Goal: Task Accomplishment & Management: Use online tool/utility

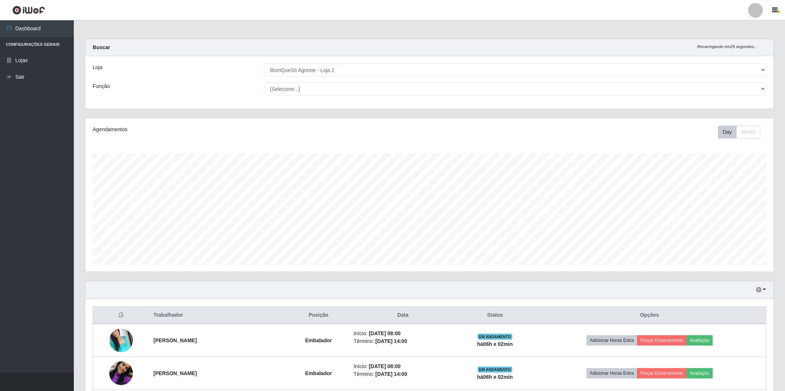
select select "214"
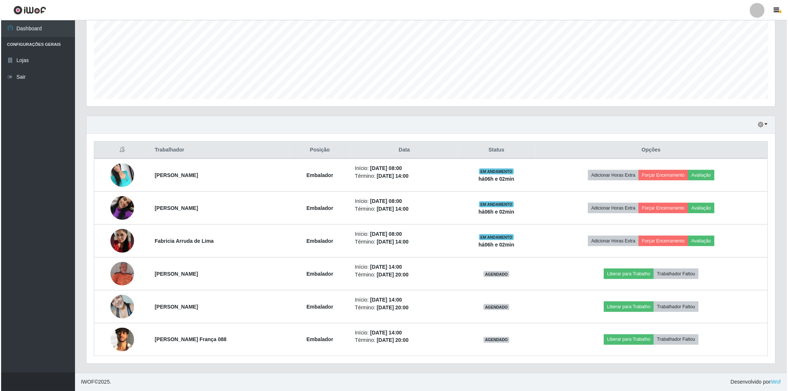
scroll to position [153, 689]
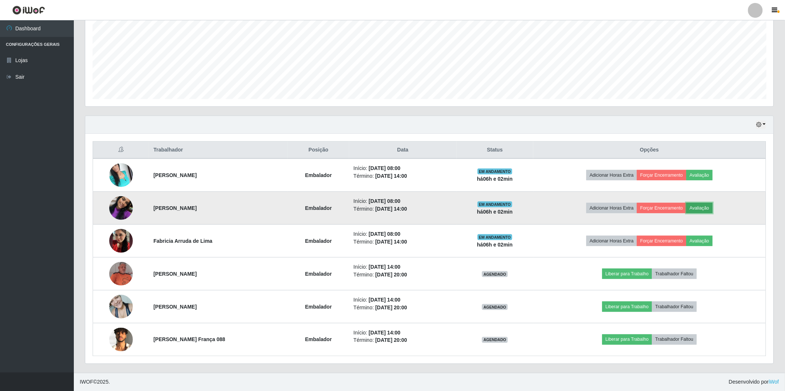
click at [713, 209] on button "Avaliação" at bounding box center [700, 208] width 26 height 10
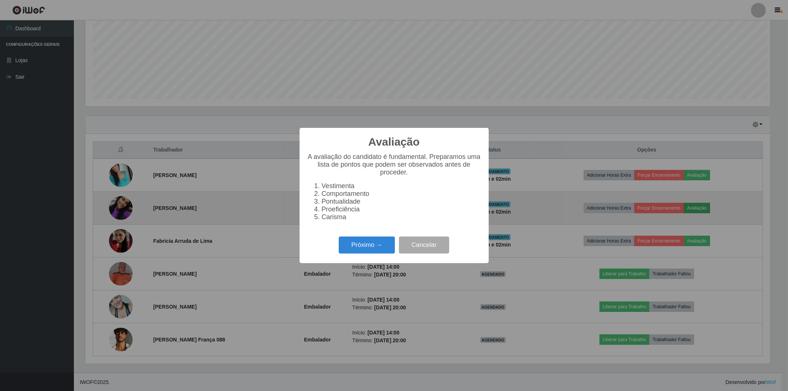
scroll to position [153, 684]
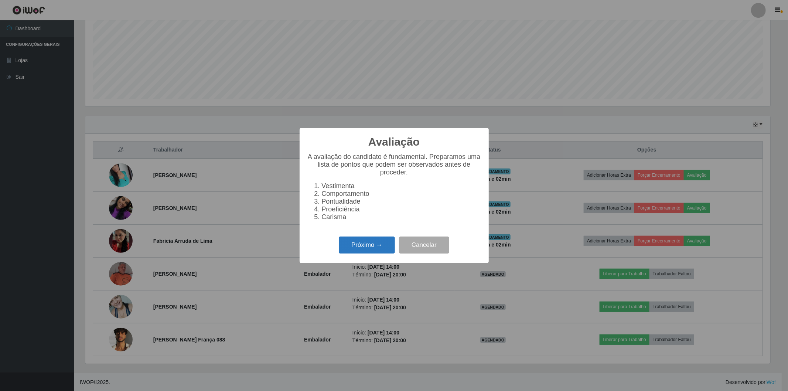
click at [349, 240] on button "Próximo →" at bounding box center [367, 244] width 56 height 17
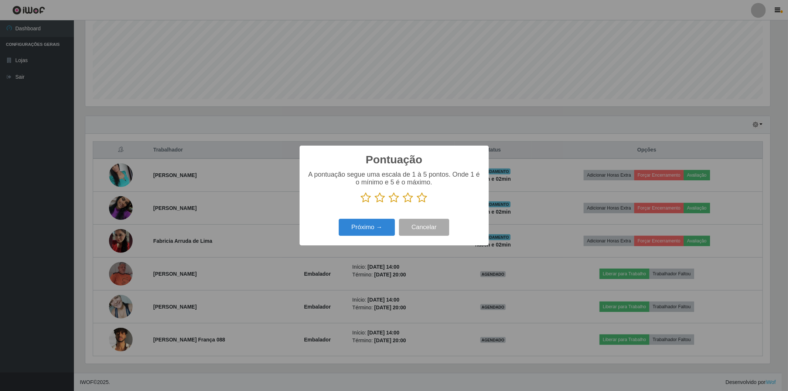
click at [423, 197] on icon at bounding box center [422, 197] width 10 height 11
click at [417, 203] on input "radio" at bounding box center [417, 203] width 0 height 0
click at [353, 236] on button "Próximo →" at bounding box center [367, 227] width 56 height 17
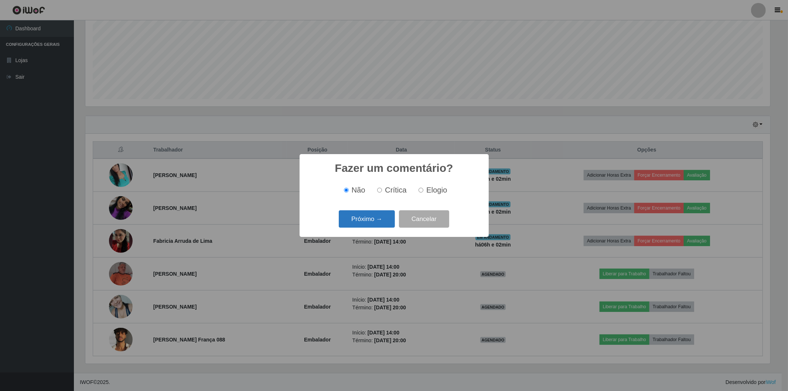
click at [356, 219] on button "Próximo →" at bounding box center [367, 218] width 56 height 17
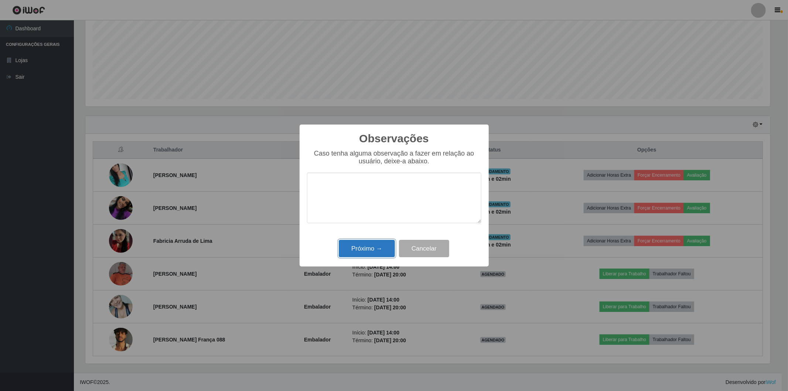
click at [353, 246] on button "Próximo →" at bounding box center [367, 248] width 56 height 17
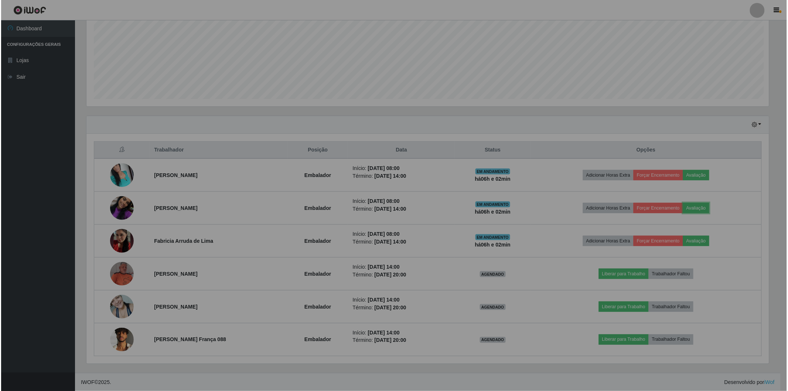
scroll to position [153, 689]
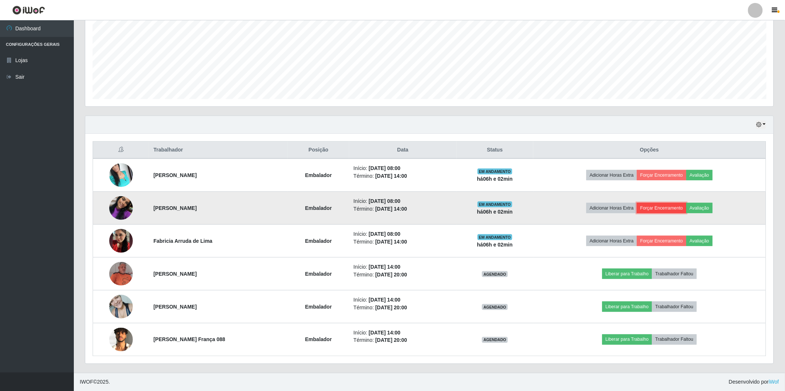
click at [660, 208] on button "Forçar Encerramento" at bounding box center [661, 208] width 49 height 10
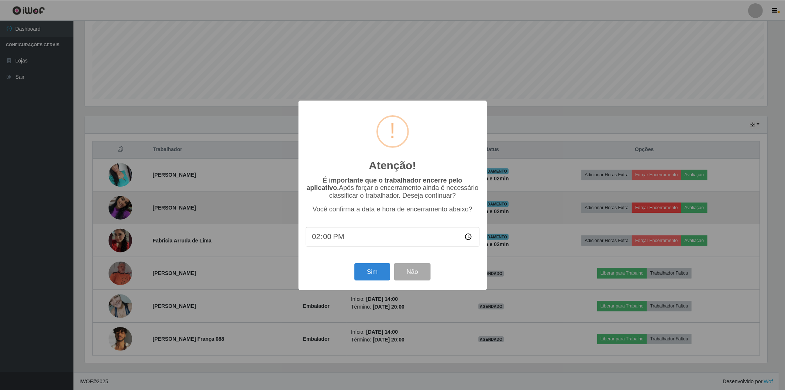
scroll to position [153, 684]
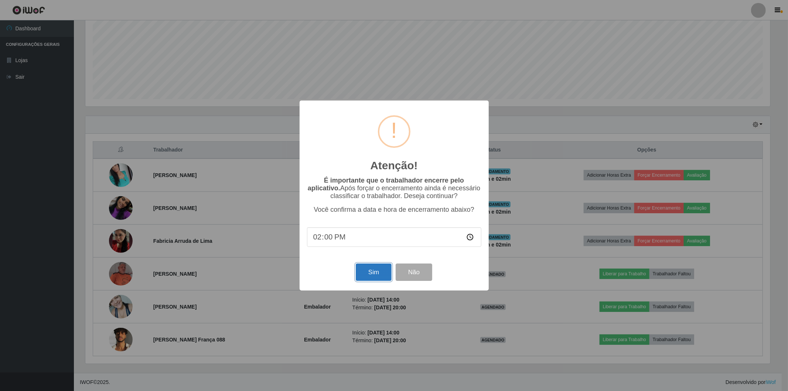
click at [367, 275] on button "Sim" at bounding box center [374, 271] width 36 height 17
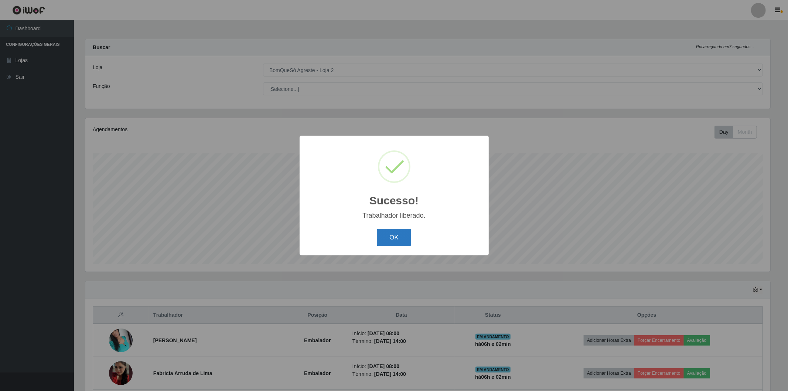
click at [392, 237] on button "OK" at bounding box center [394, 237] width 34 height 17
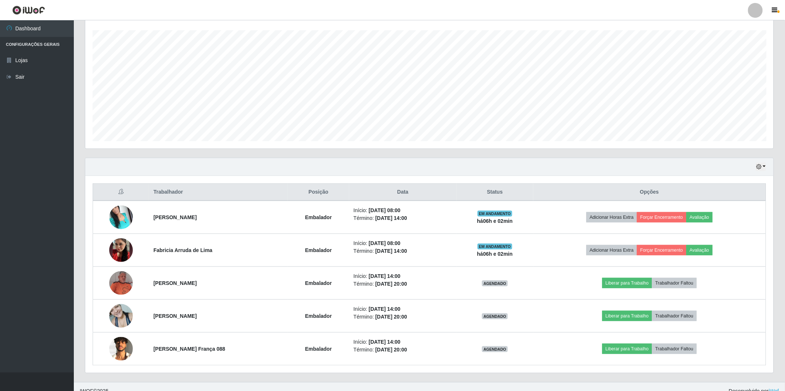
scroll to position [91, 0]
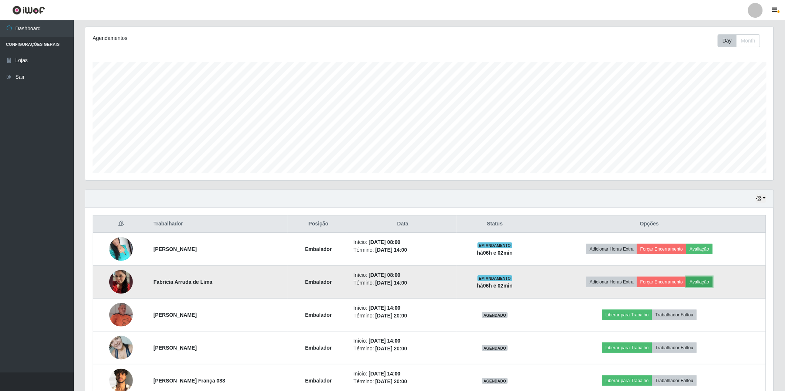
click at [703, 281] on button "Avaliação" at bounding box center [700, 282] width 26 height 10
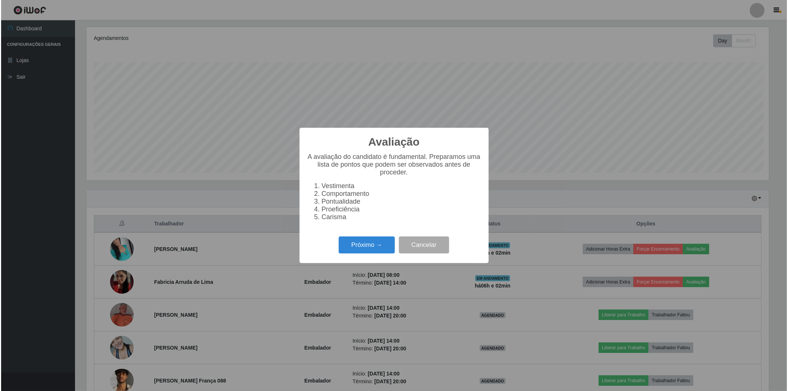
scroll to position [153, 684]
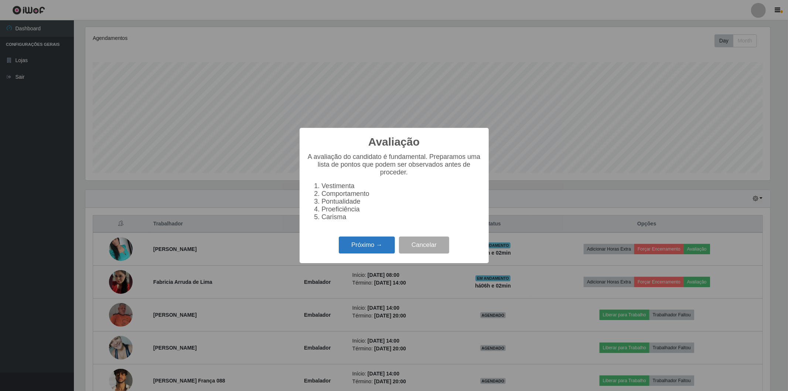
click at [361, 240] on button "Próximo →" at bounding box center [367, 244] width 56 height 17
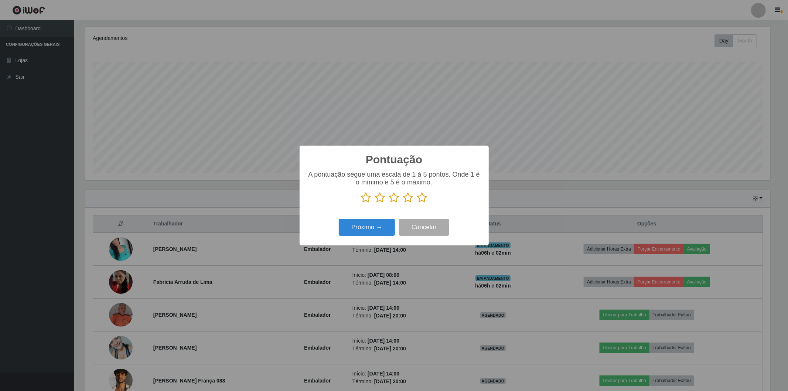
click at [419, 197] on icon at bounding box center [422, 197] width 10 height 11
click at [417, 203] on input "radio" at bounding box center [417, 203] width 0 height 0
click at [356, 223] on button "Próximo →" at bounding box center [367, 227] width 56 height 17
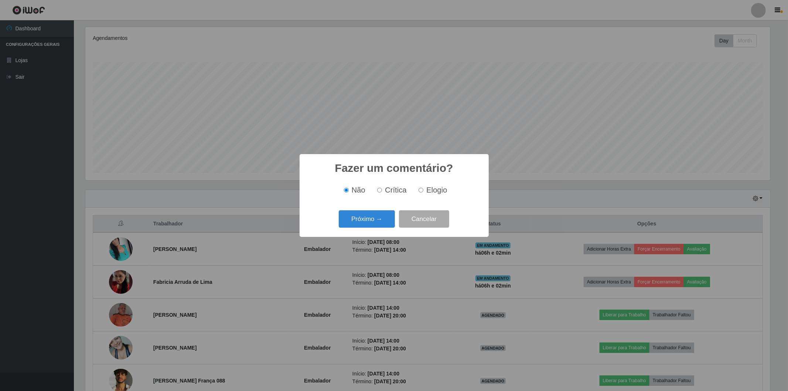
click at [356, 223] on button "Próximo →" at bounding box center [367, 218] width 56 height 17
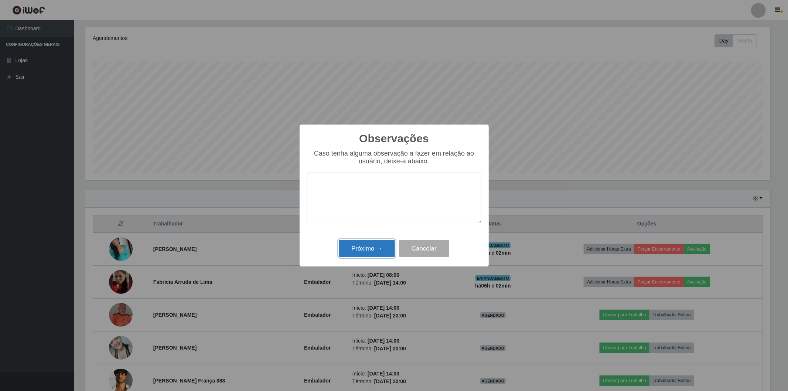
click at [361, 247] on button "Próximo →" at bounding box center [367, 248] width 56 height 17
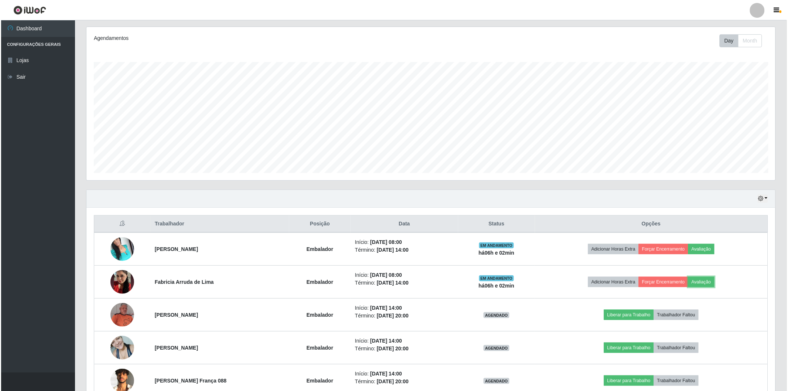
scroll to position [153, 689]
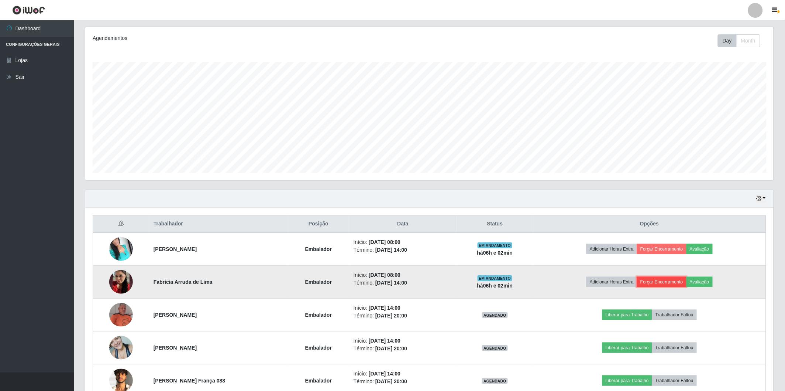
click at [687, 278] on button "Forçar Encerramento" at bounding box center [661, 282] width 49 height 10
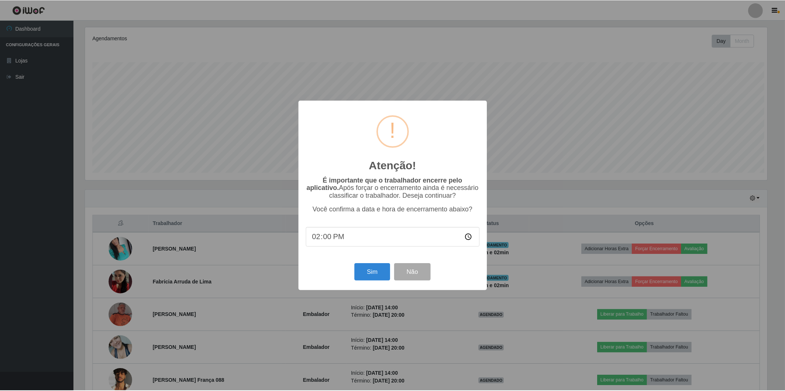
scroll to position [153, 684]
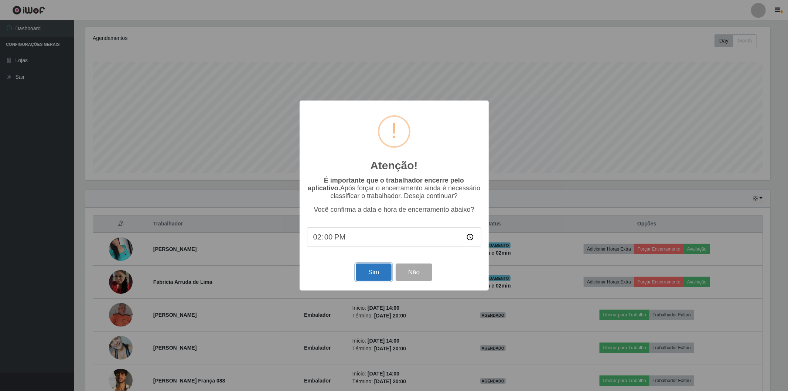
click at [388, 275] on button "Sim" at bounding box center [374, 271] width 36 height 17
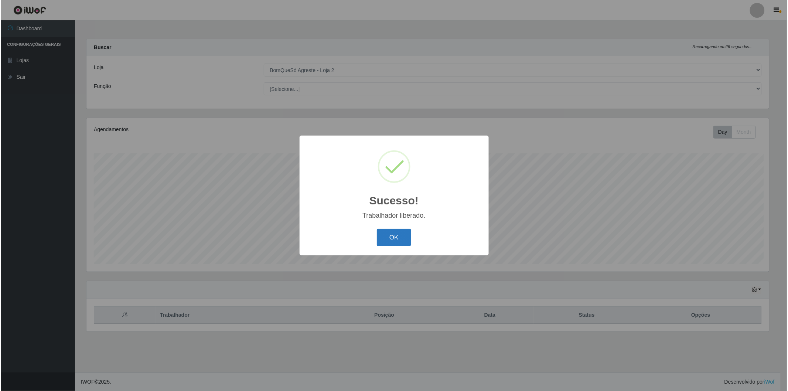
scroll to position [0, 0]
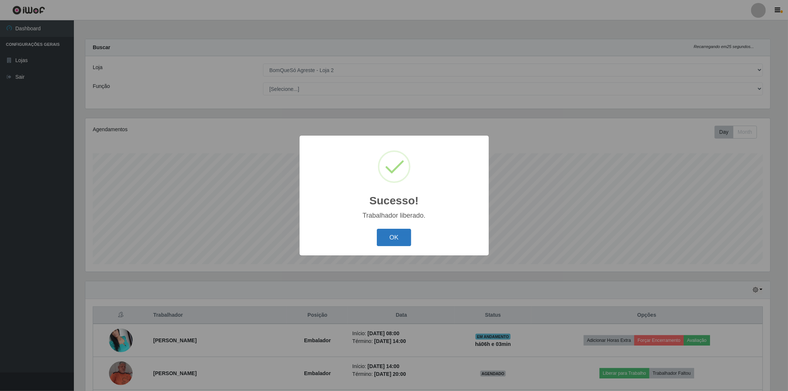
click at [403, 239] on button "OK" at bounding box center [394, 237] width 34 height 17
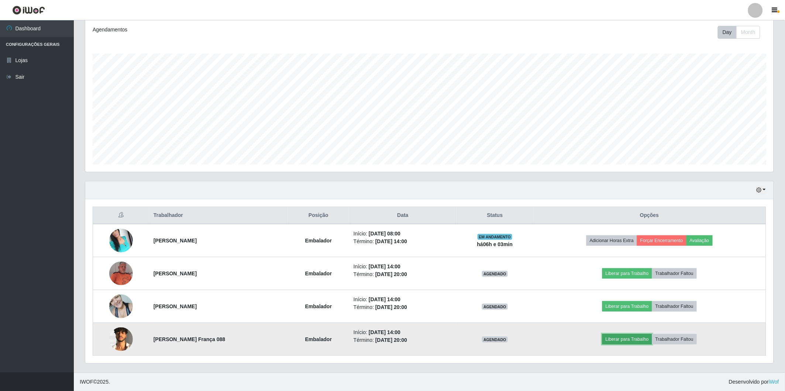
click at [625, 342] on button "Liberar para Trabalho" at bounding box center [628, 339] width 50 height 10
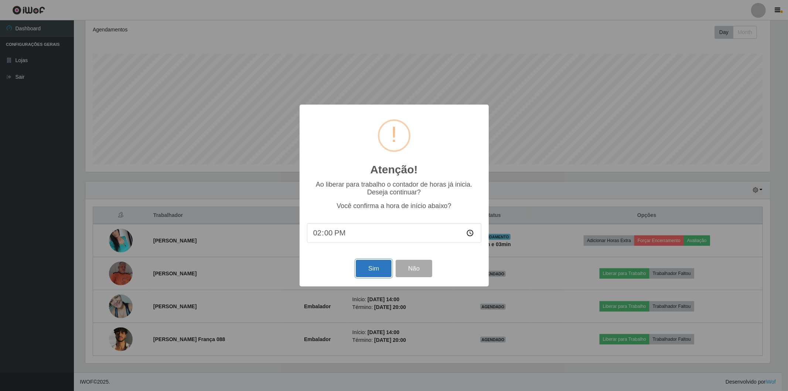
click at [368, 273] on button "Sim" at bounding box center [374, 268] width 36 height 17
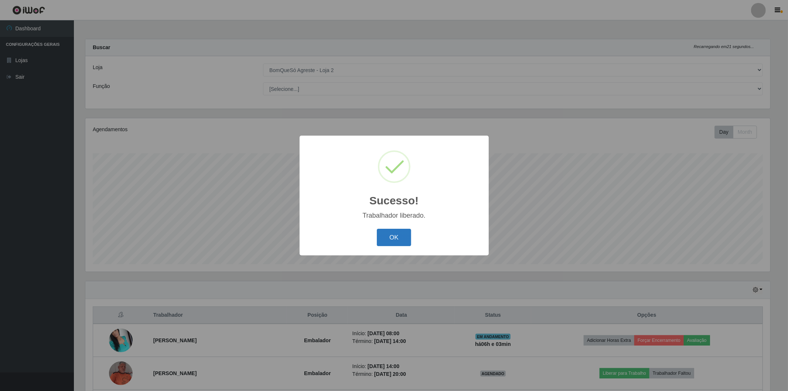
click at [397, 239] on button "OK" at bounding box center [394, 237] width 34 height 17
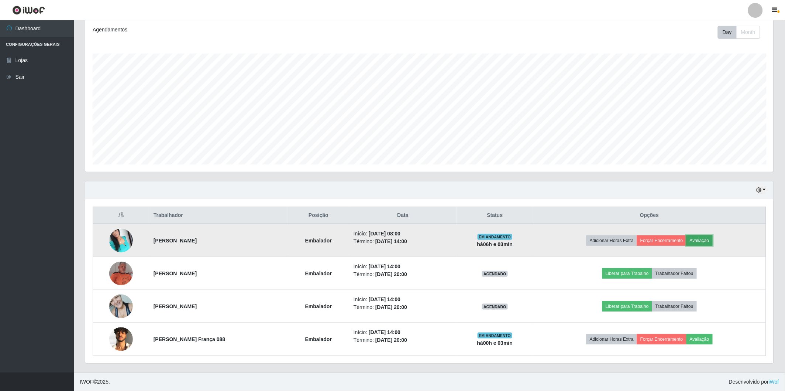
click at [712, 238] on button "Avaliação" at bounding box center [700, 240] width 26 height 10
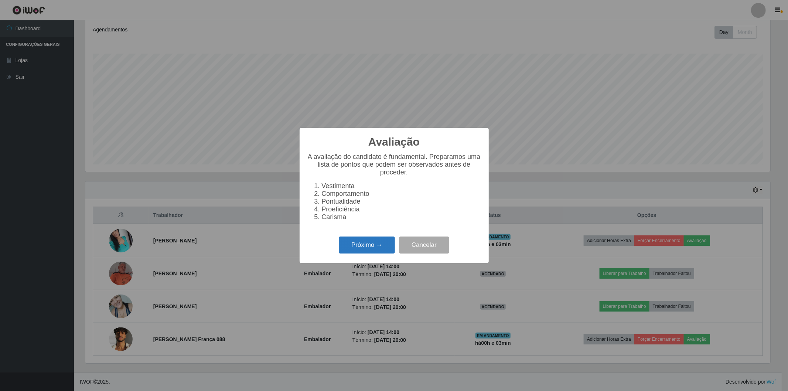
click at [361, 246] on button "Próximo →" at bounding box center [367, 244] width 56 height 17
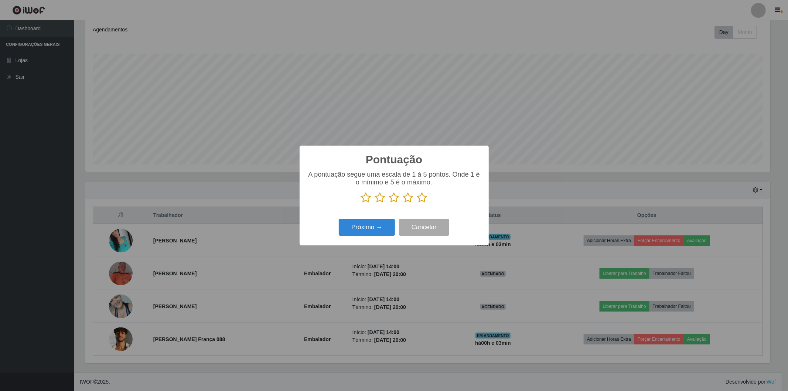
click at [420, 200] on icon at bounding box center [422, 197] width 10 height 11
click at [417, 203] on input "radio" at bounding box center [417, 203] width 0 height 0
click at [364, 230] on button "Próximo →" at bounding box center [367, 227] width 56 height 17
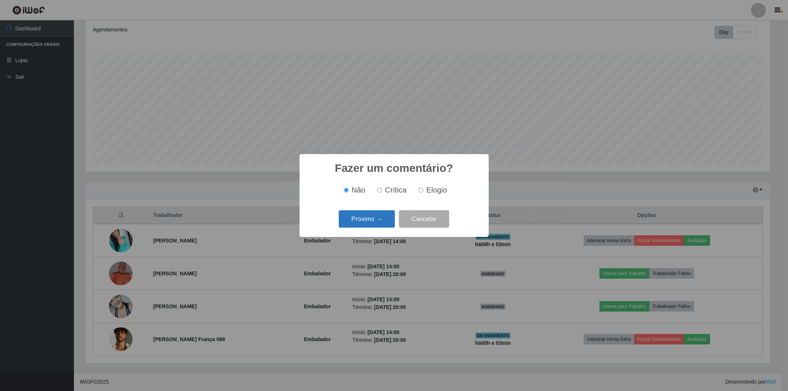
click at [365, 224] on button "Próximo →" at bounding box center [367, 218] width 56 height 17
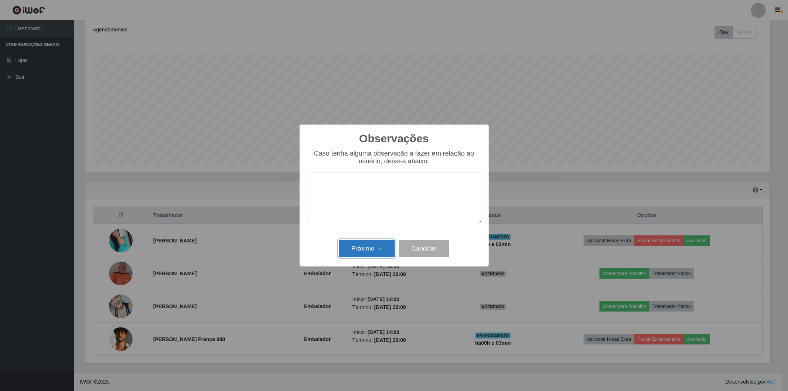
click at [370, 250] on button "Próximo →" at bounding box center [367, 248] width 56 height 17
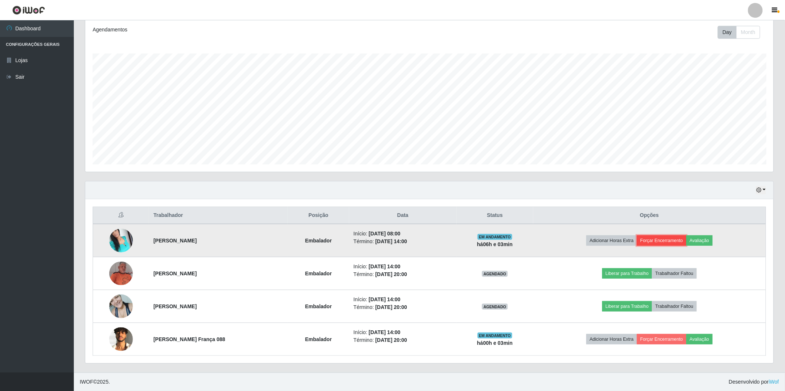
click at [654, 239] on button "Forçar Encerramento" at bounding box center [661, 240] width 49 height 10
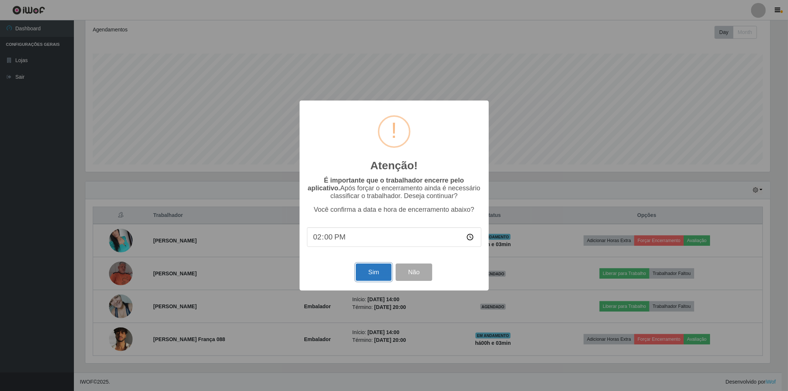
click at [370, 272] on button "Sim" at bounding box center [374, 271] width 36 height 17
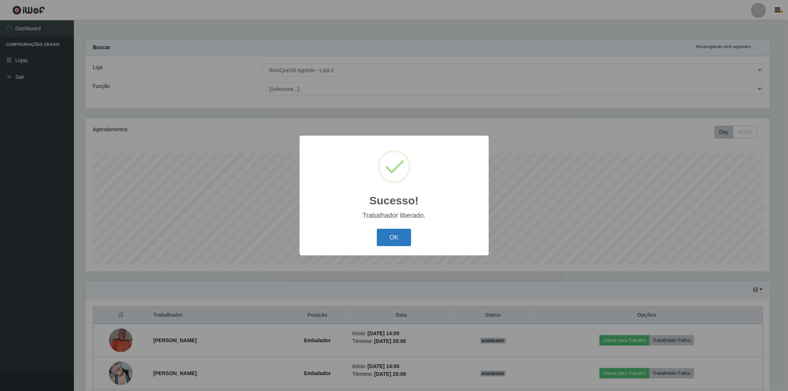
click at [392, 235] on button "OK" at bounding box center [394, 237] width 34 height 17
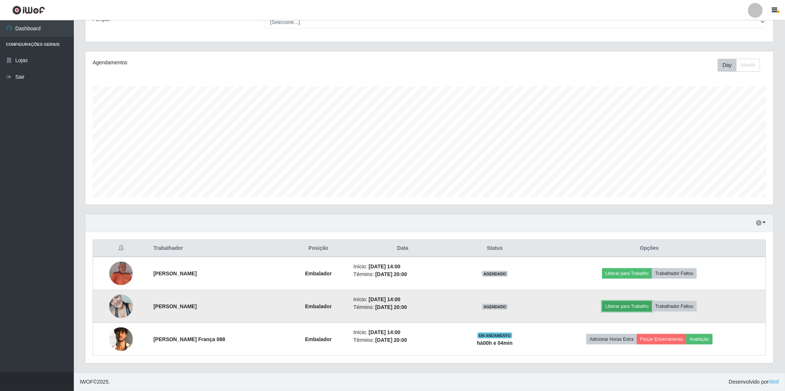
click at [644, 305] on button "Liberar para Trabalho" at bounding box center [628, 306] width 50 height 10
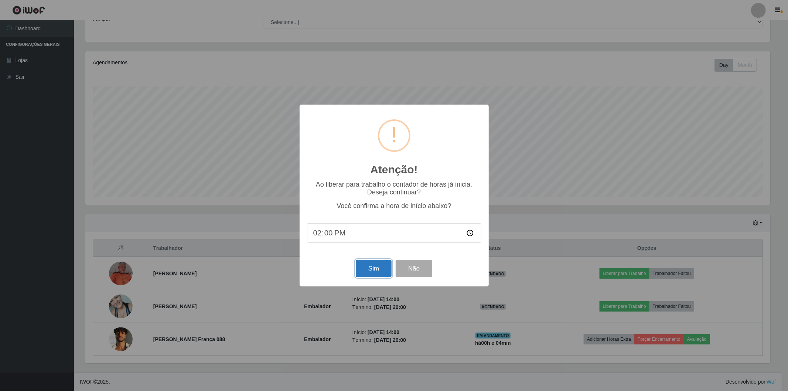
click at [362, 268] on button "Sim" at bounding box center [374, 268] width 36 height 17
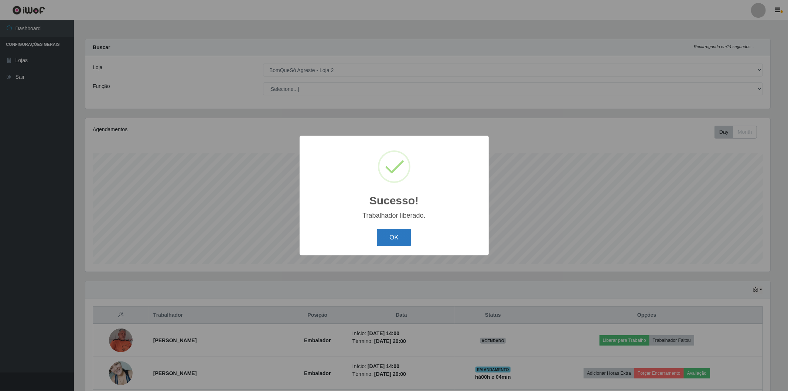
click at [382, 243] on button "OK" at bounding box center [394, 237] width 34 height 17
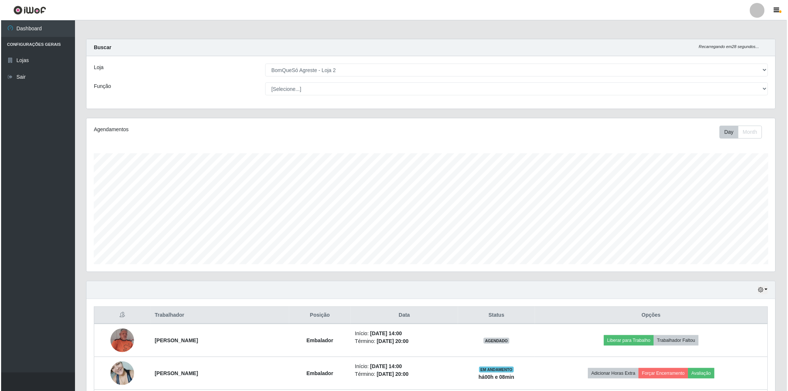
scroll to position [67, 0]
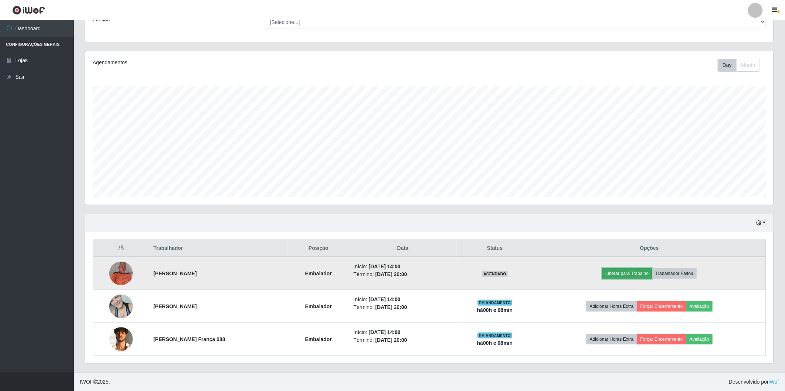
click at [618, 275] on button "Liberar para Trabalho" at bounding box center [628, 273] width 50 height 10
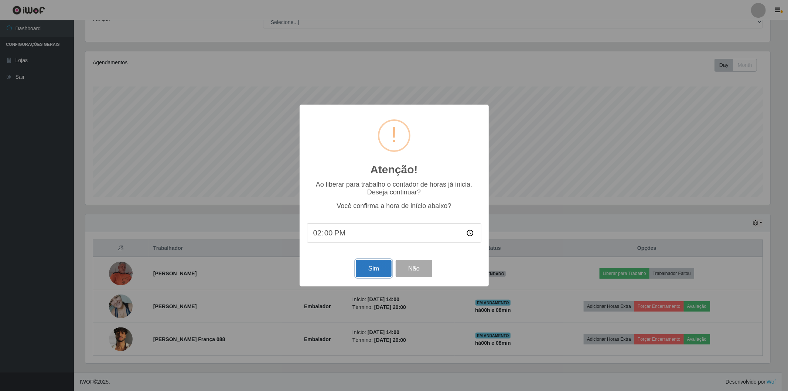
click at [364, 268] on button "Sim" at bounding box center [374, 268] width 36 height 17
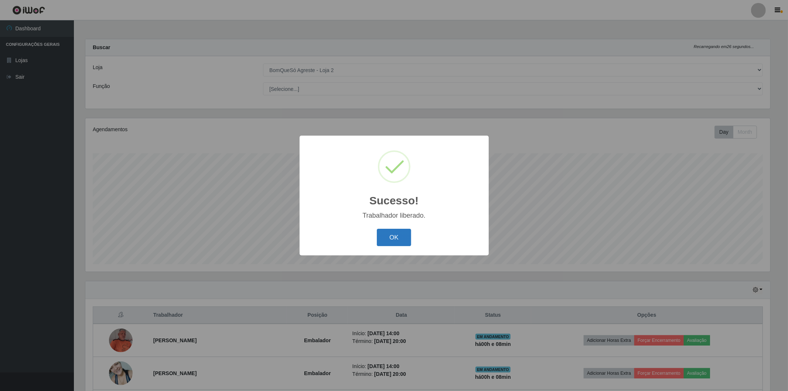
click at [392, 241] on button "OK" at bounding box center [394, 237] width 34 height 17
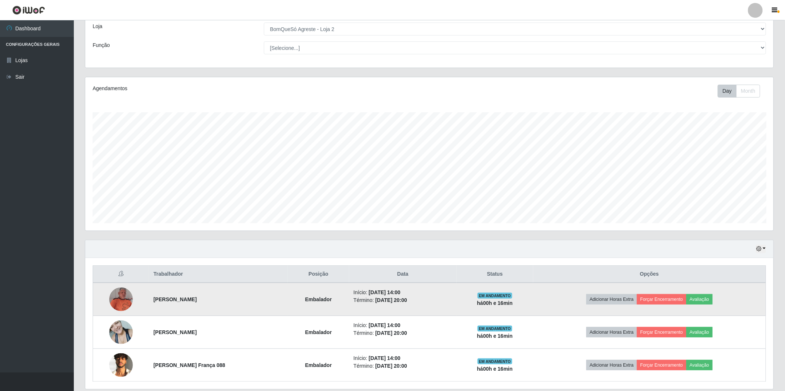
scroll to position [67, 0]
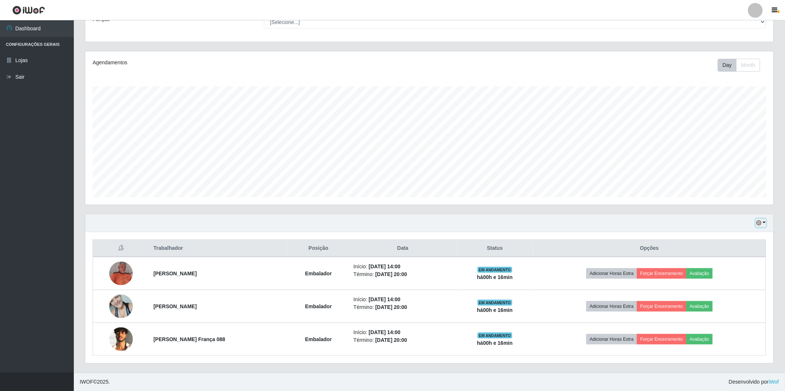
click at [759, 221] on icon "button" at bounding box center [759, 222] width 5 height 5
click at [750, 298] on button "Não encerrados" at bounding box center [736, 297] width 58 height 15
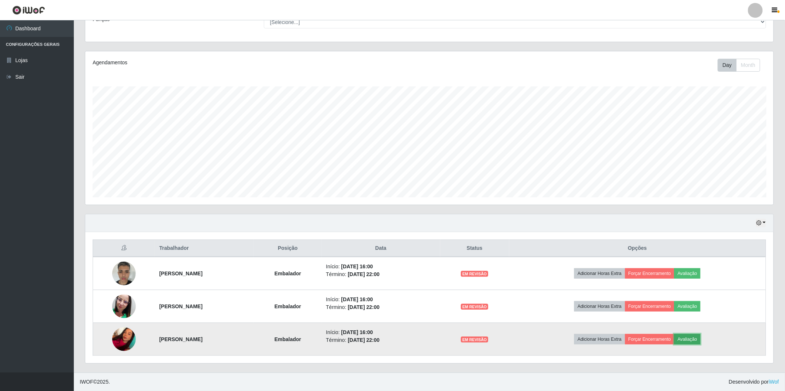
click at [700, 340] on button "Avaliação" at bounding box center [688, 339] width 26 height 10
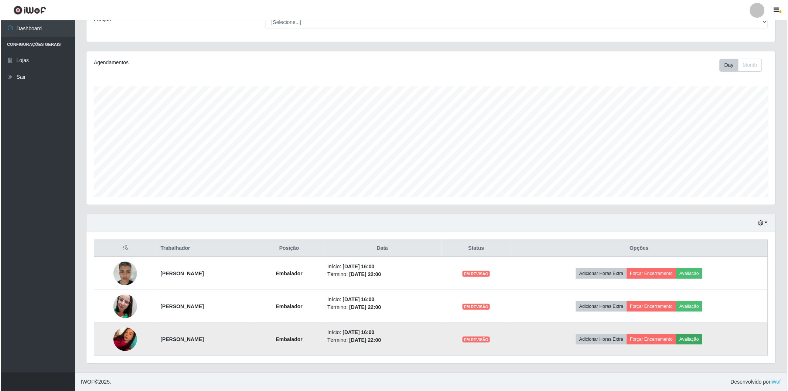
scroll to position [153, 684]
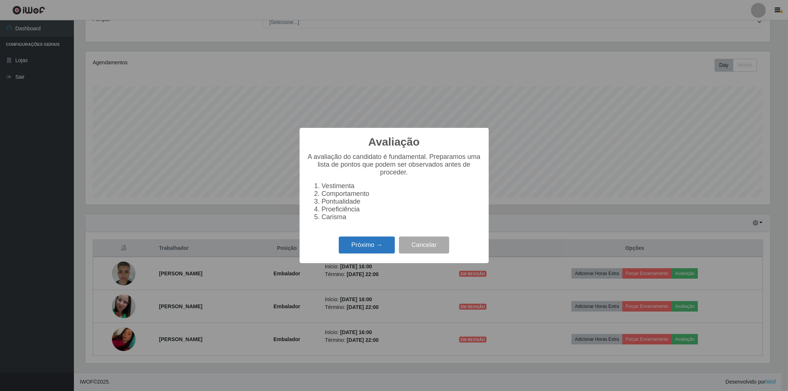
click at [348, 249] on button "Próximo →" at bounding box center [367, 244] width 56 height 17
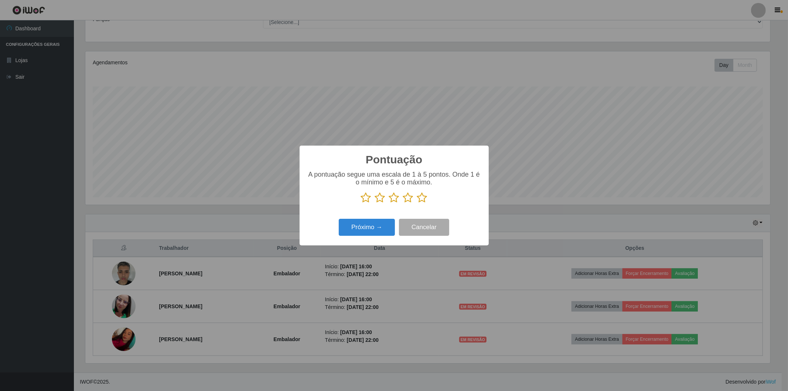
click at [422, 200] on icon at bounding box center [422, 197] width 10 height 11
click at [417, 203] on input "radio" at bounding box center [417, 203] width 0 height 0
click at [351, 231] on button "Próximo →" at bounding box center [367, 227] width 56 height 17
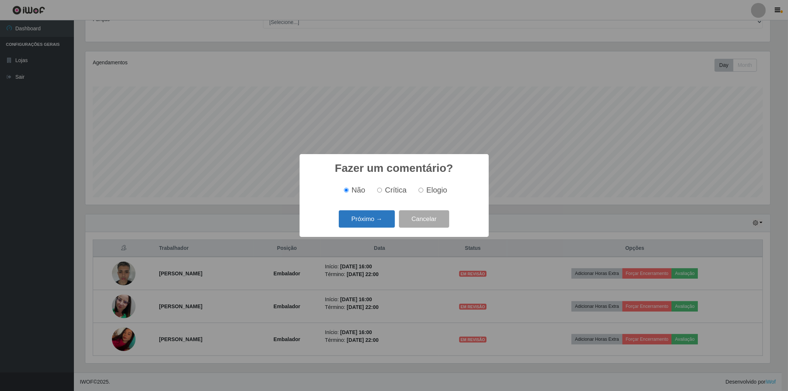
click at [360, 219] on button "Próximo →" at bounding box center [367, 218] width 56 height 17
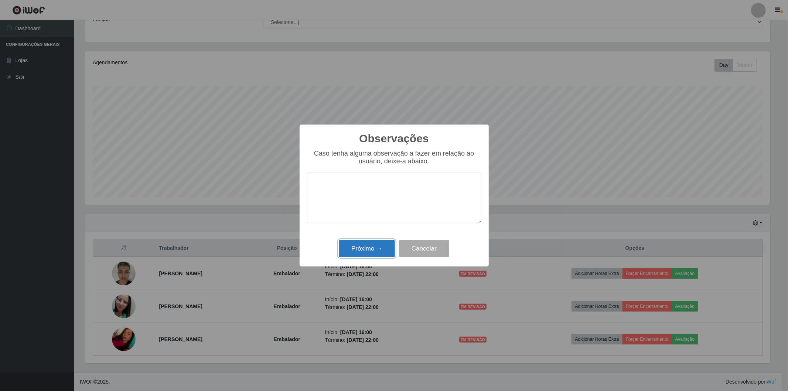
click at [362, 245] on button "Próximo →" at bounding box center [367, 248] width 56 height 17
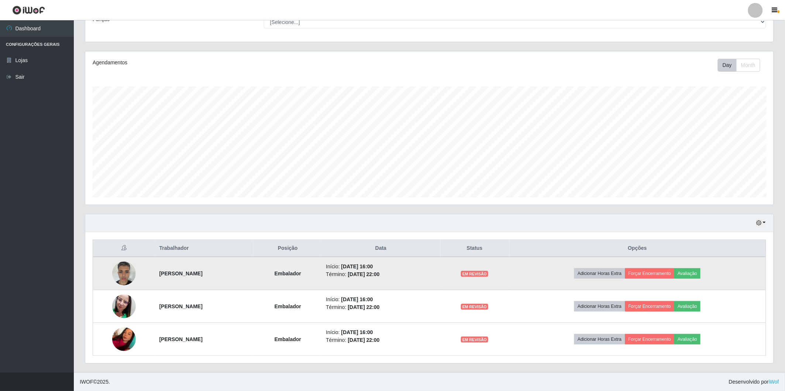
scroll to position [153, 689]
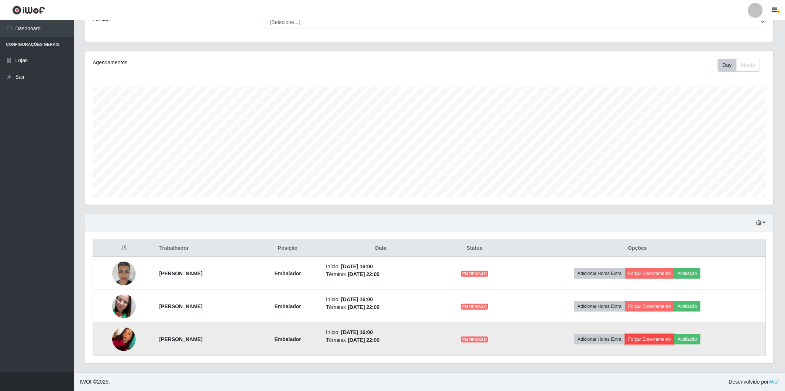
click at [670, 338] on button "Forçar Encerramento" at bounding box center [649, 339] width 49 height 10
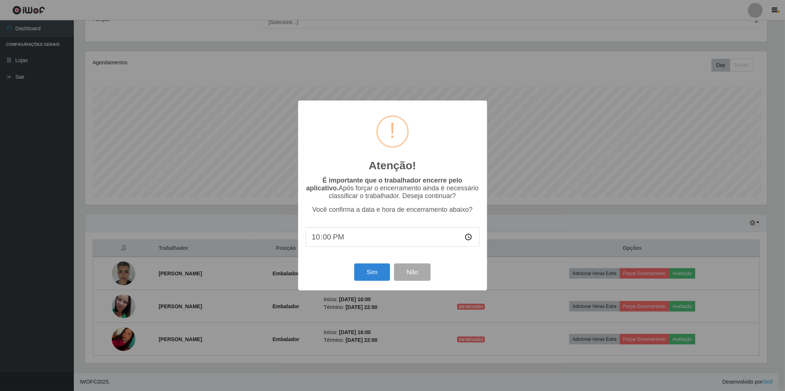
scroll to position [153, 684]
click at [360, 277] on button "Sim" at bounding box center [374, 271] width 36 height 17
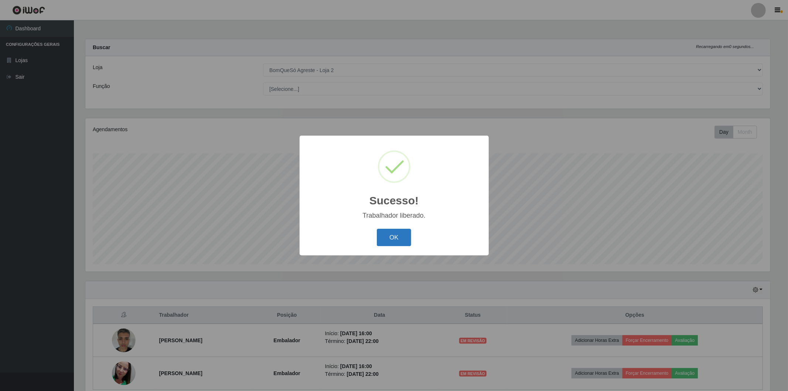
click at [399, 236] on button "OK" at bounding box center [394, 237] width 34 height 17
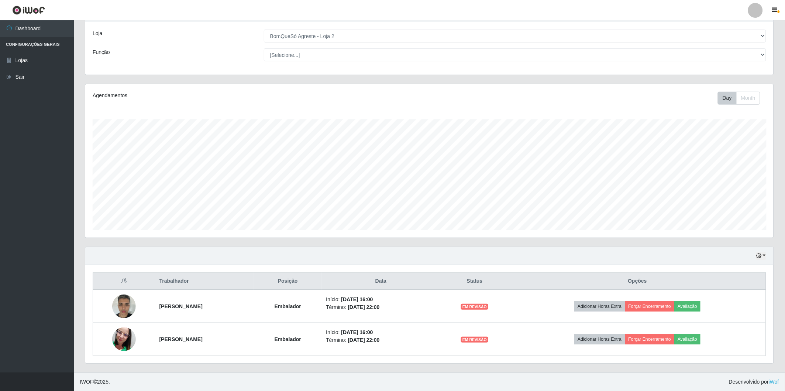
scroll to position [153, 689]
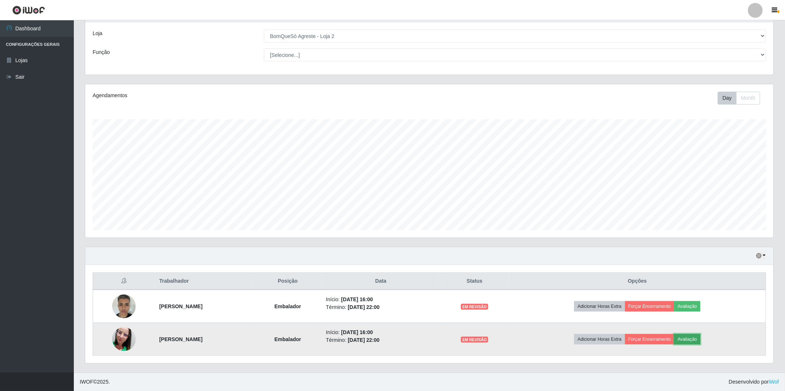
click at [701, 338] on button "Avaliação" at bounding box center [688, 339] width 26 height 10
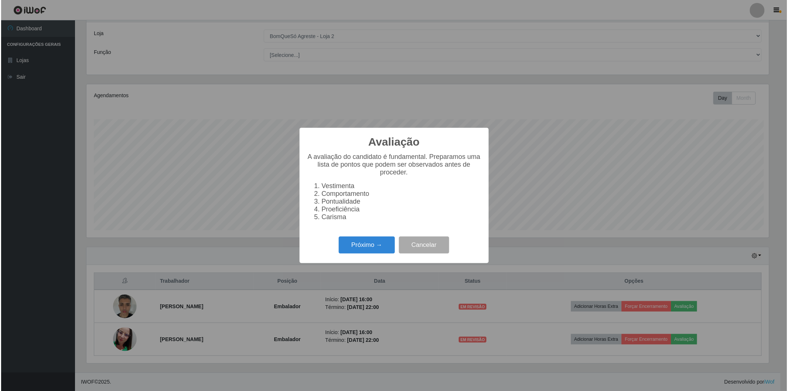
scroll to position [153, 684]
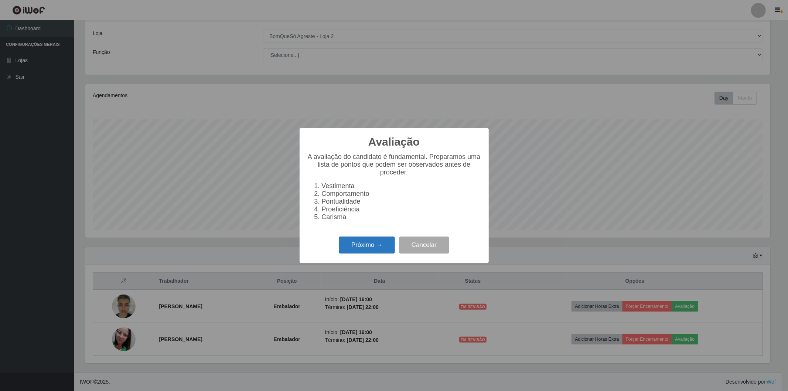
click at [344, 249] on button "Próximo →" at bounding box center [367, 244] width 56 height 17
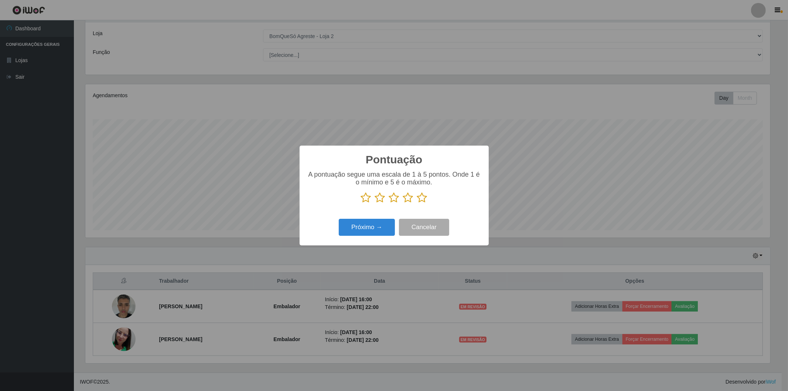
scroll to position [369073, 368541]
click at [424, 198] on icon at bounding box center [422, 197] width 10 height 11
click at [417, 203] on input "radio" at bounding box center [417, 203] width 0 height 0
click at [384, 229] on button "Próximo →" at bounding box center [367, 227] width 56 height 17
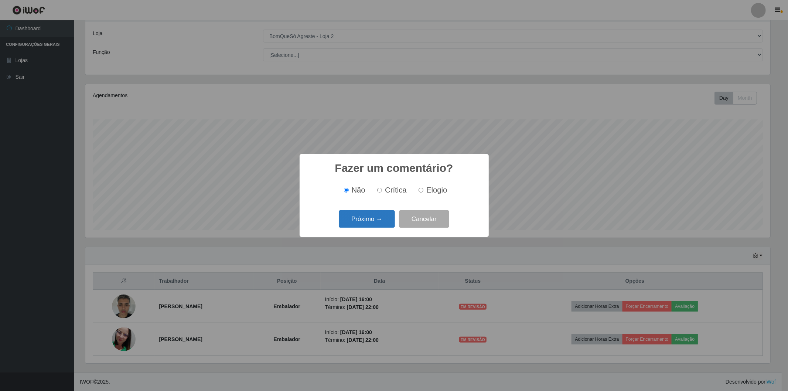
click at [359, 221] on button "Próximo →" at bounding box center [367, 218] width 56 height 17
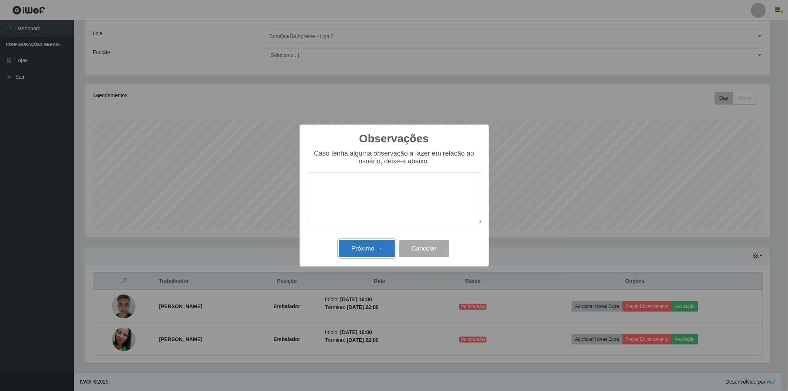
click at [367, 248] on button "Próximo →" at bounding box center [367, 248] width 56 height 17
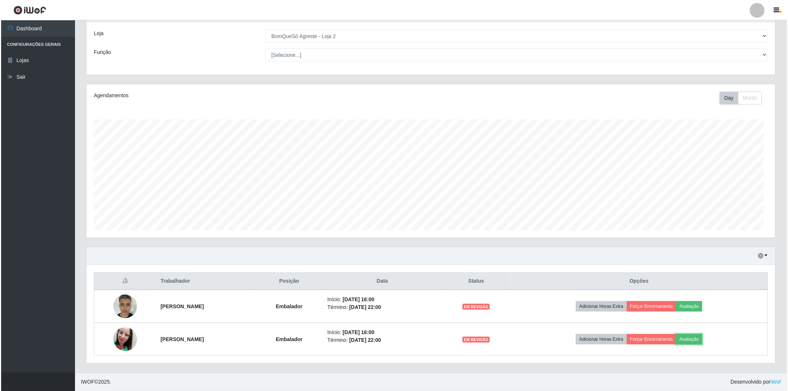
scroll to position [153, 689]
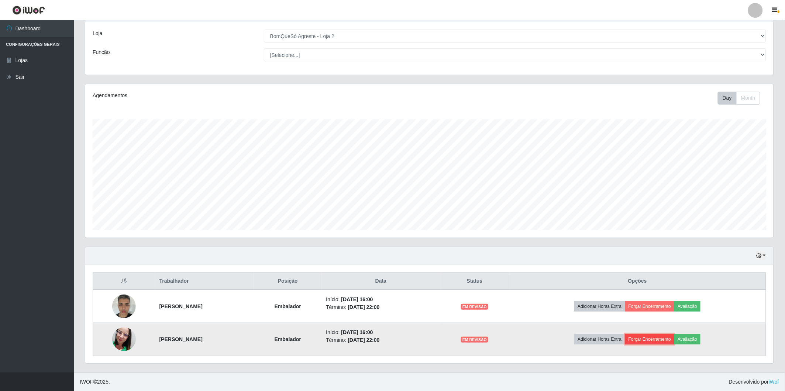
click at [660, 340] on button "Forçar Encerramento" at bounding box center [649, 339] width 49 height 10
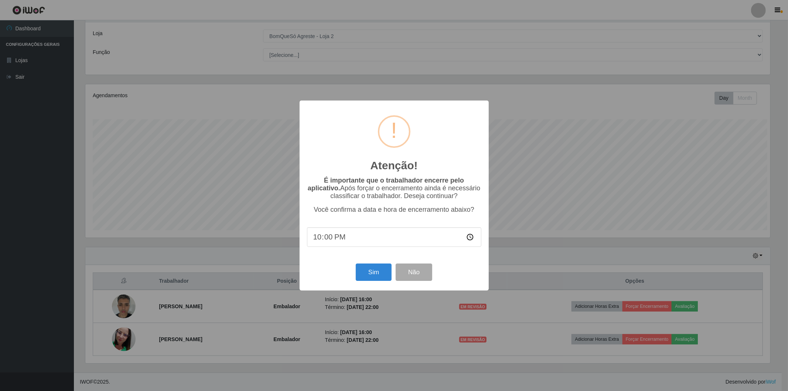
scroll to position [369073, 368541]
click at [368, 270] on button "Sim" at bounding box center [374, 271] width 36 height 17
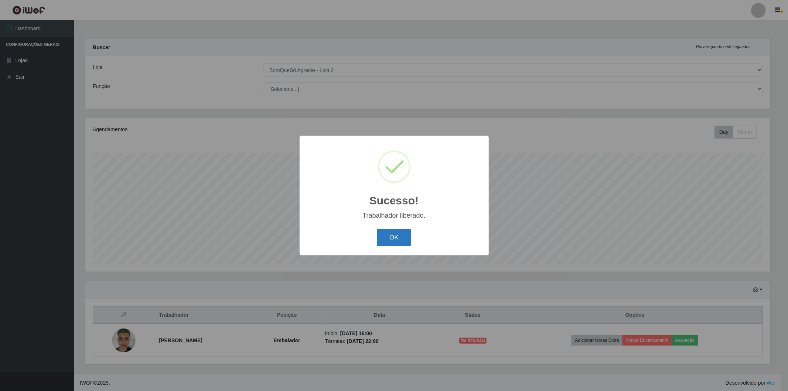
click at [387, 235] on button "OK" at bounding box center [394, 237] width 34 height 17
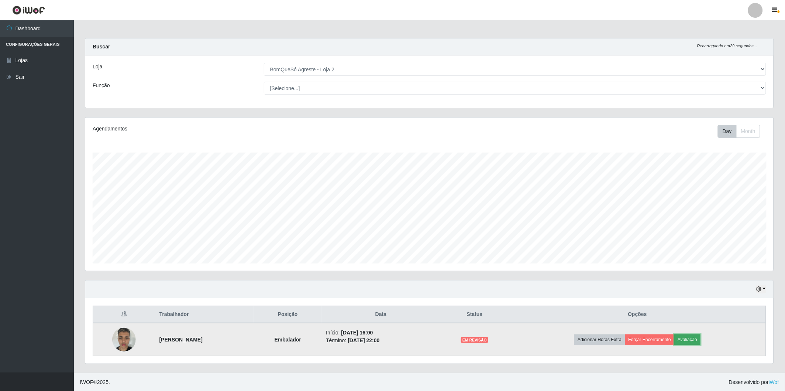
click at [701, 337] on button "Avaliação" at bounding box center [688, 339] width 26 height 10
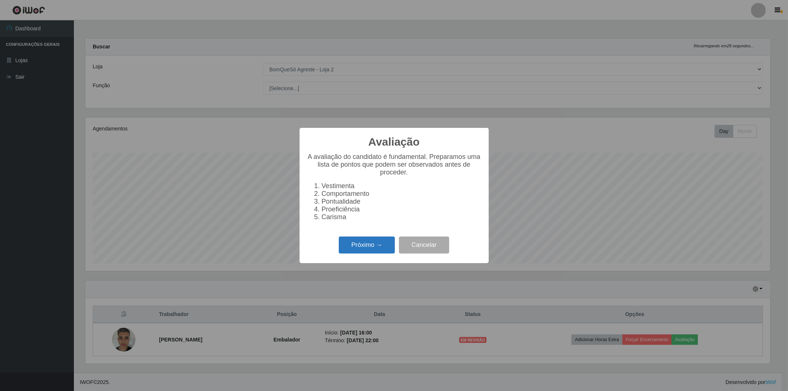
click at [352, 250] on button "Próximo →" at bounding box center [367, 244] width 56 height 17
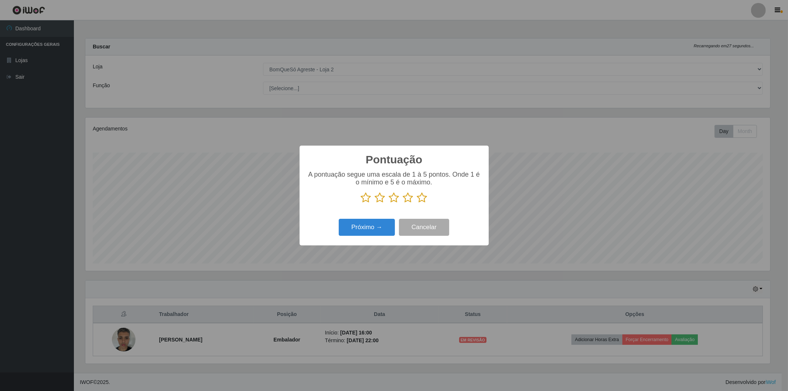
drag, startPoint x: 422, startPoint y: 196, endPoint x: 418, endPoint y: 198, distance: 4.0
click at [420, 196] on icon at bounding box center [422, 197] width 10 height 11
click at [417, 203] on input "radio" at bounding box center [417, 203] width 0 height 0
click at [382, 222] on button "Próximo →" at bounding box center [367, 227] width 56 height 17
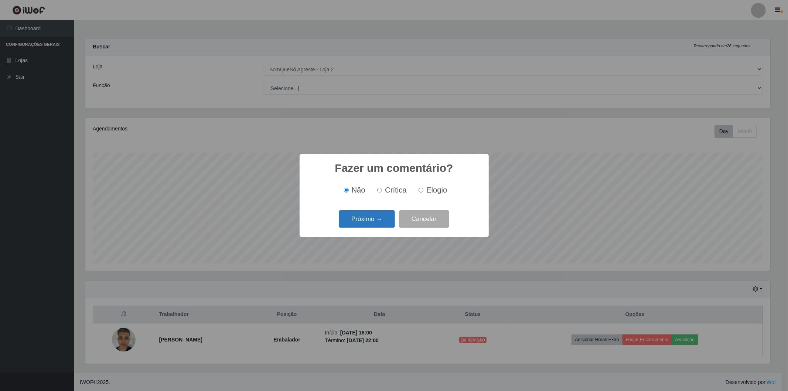
click at [370, 222] on button "Próximo →" at bounding box center [367, 218] width 56 height 17
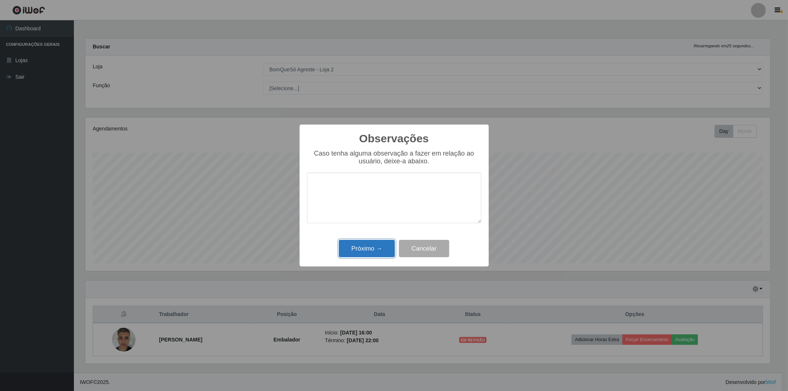
click at [353, 246] on button "Próximo →" at bounding box center [367, 248] width 56 height 17
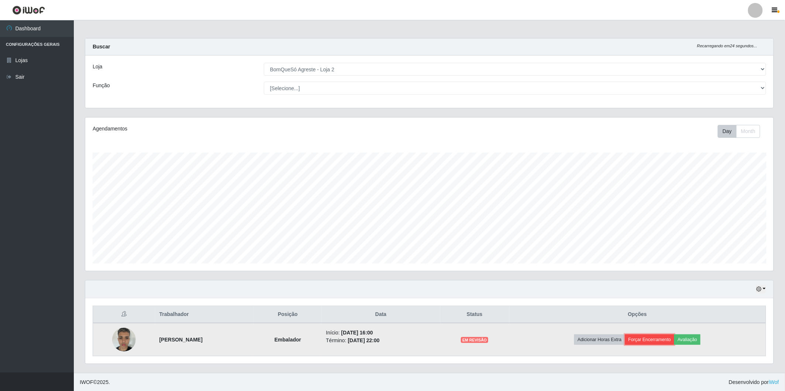
click at [651, 335] on button "Forçar Encerramento" at bounding box center [649, 339] width 49 height 10
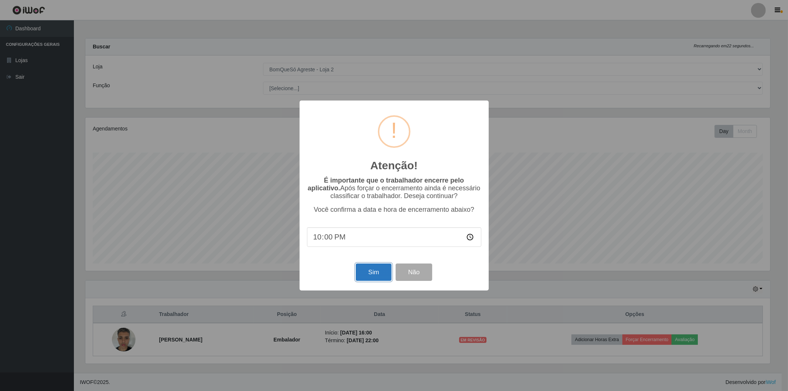
click at [379, 267] on button "Sim" at bounding box center [374, 271] width 36 height 17
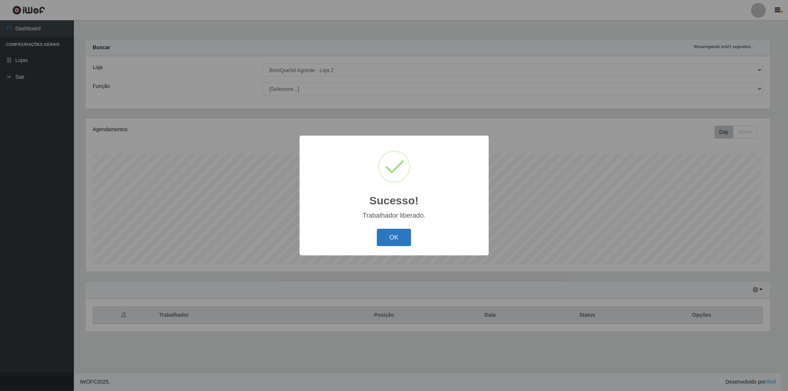
click at [396, 234] on button "OK" at bounding box center [394, 237] width 34 height 17
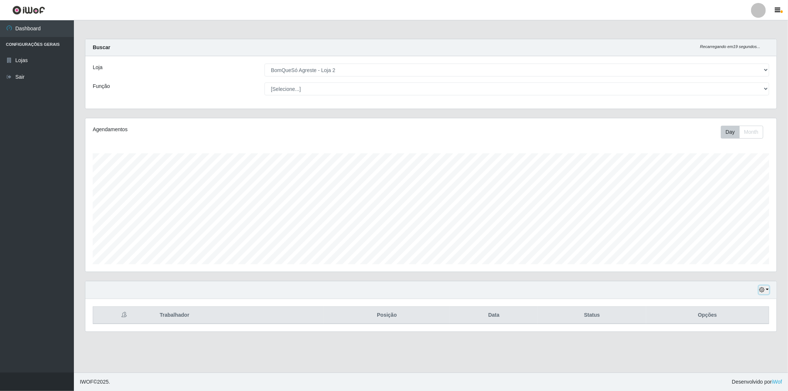
click at [765, 289] on button "button" at bounding box center [763, 289] width 10 height 8
click at [720, 233] on button "1 dia" at bounding box center [739, 231] width 58 height 16
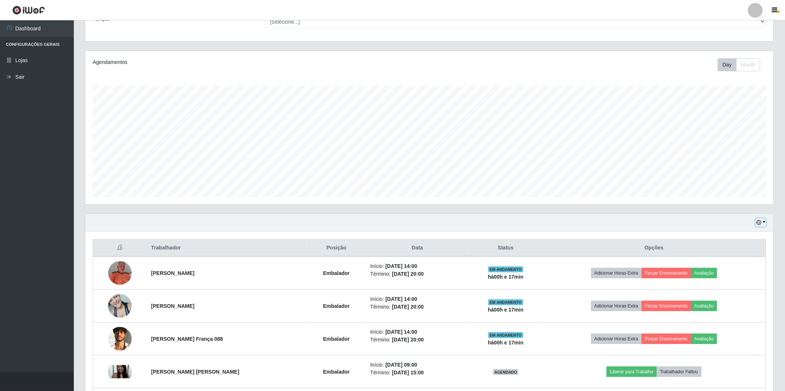
click at [763, 222] on button "button" at bounding box center [761, 222] width 10 height 8
click at [754, 297] on button "Não encerrados" at bounding box center [736, 297] width 58 height 15
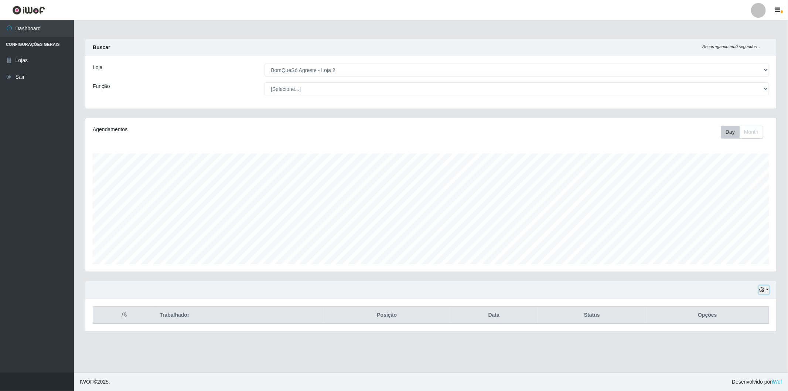
click at [766, 289] on button "button" at bounding box center [763, 289] width 10 height 8
click at [730, 268] on button "1 Semana" at bounding box center [739, 262] width 58 height 16
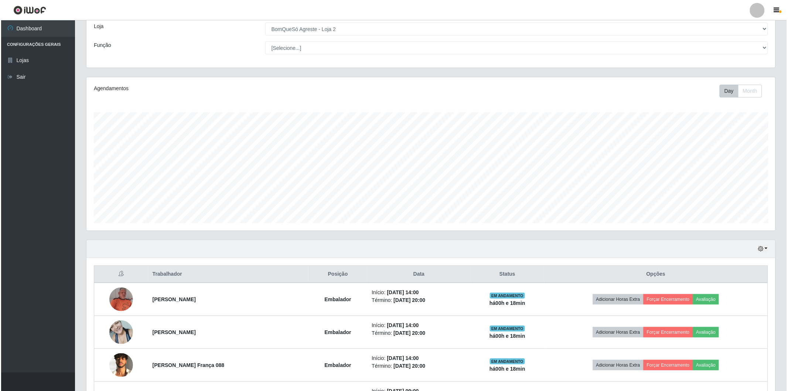
scroll to position [0, 0]
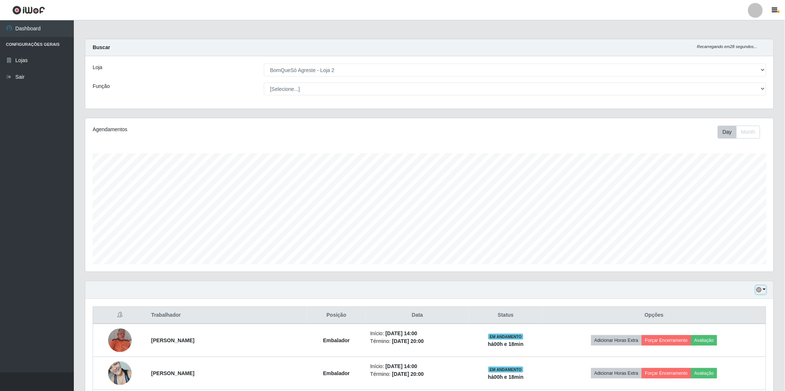
click at [765, 288] on button "button" at bounding box center [761, 289] width 10 height 8
click at [730, 363] on button "Não encerrados" at bounding box center [736, 364] width 58 height 15
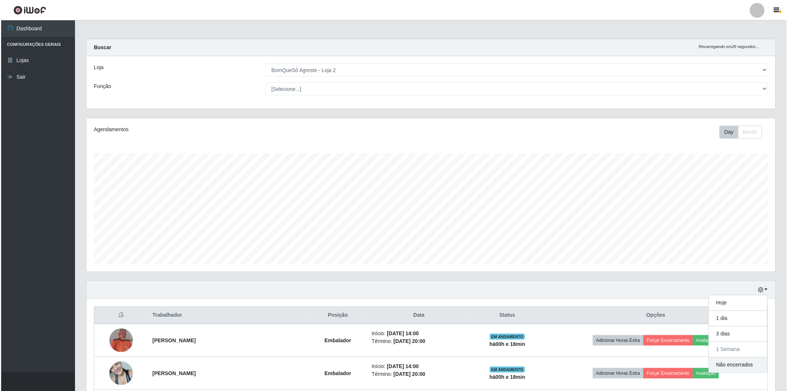
scroll to position [153, 691]
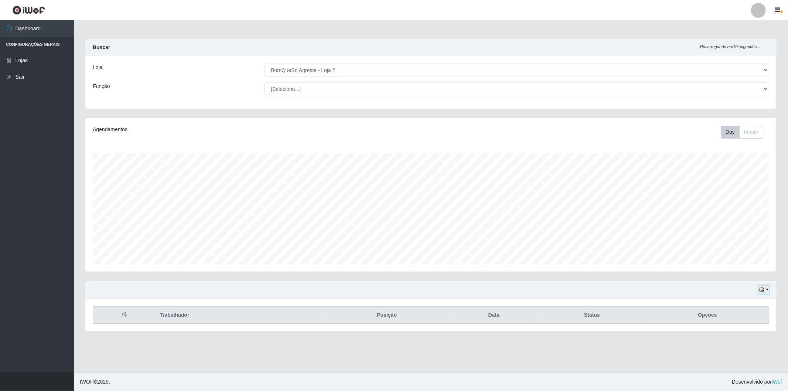
click at [768, 289] on button "button" at bounding box center [763, 289] width 10 height 8
click at [41, 61] on link "Lojas" at bounding box center [37, 60] width 74 height 17
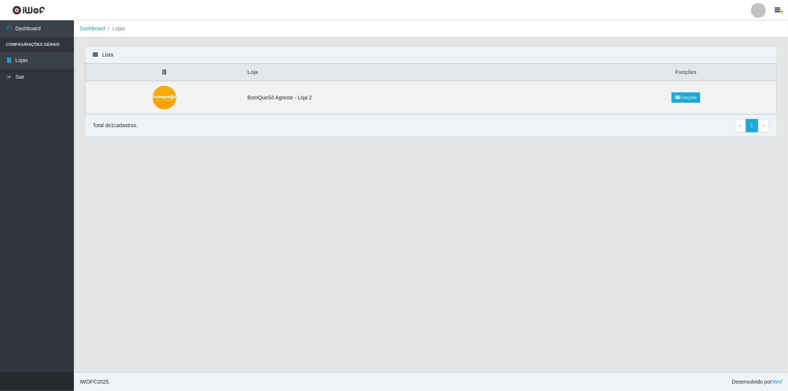
click at [43, 50] on li "Configurações Gerais" at bounding box center [37, 44] width 74 height 15
click at [121, 27] on li "Lojas" at bounding box center [115, 29] width 20 height 8
click at [37, 46] on li "Configurações Gerais" at bounding box center [37, 44] width 74 height 15
click at [40, 21] on link "Dashboard" at bounding box center [37, 28] width 74 height 17
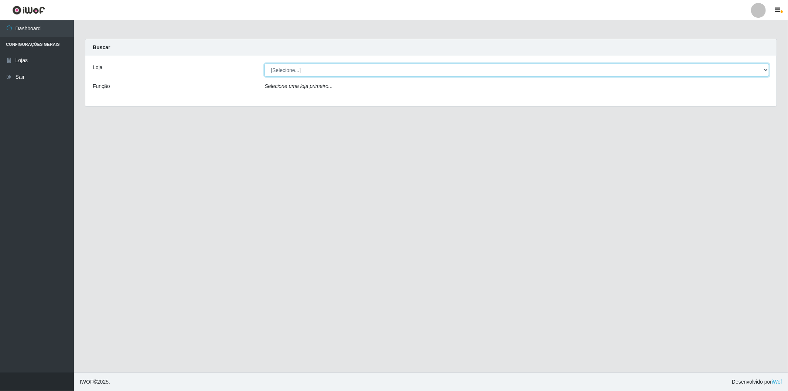
click at [700, 69] on select "[Selecione...] BomQueSó Agreste - Loja 2" at bounding box center [516, 70] width 504 height 13
select select "214"
click at [264, 64] on select "[Selecione...] BomQueSó Agreste - Loja 2" at bounding box center [516, 70] width 504 height 13
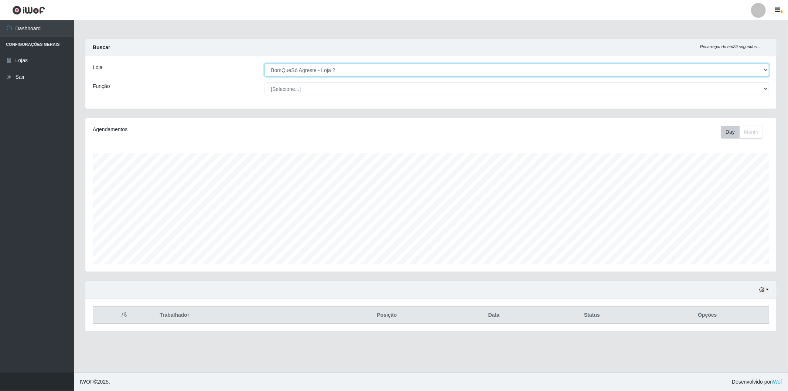
scroll to position [153, 691]
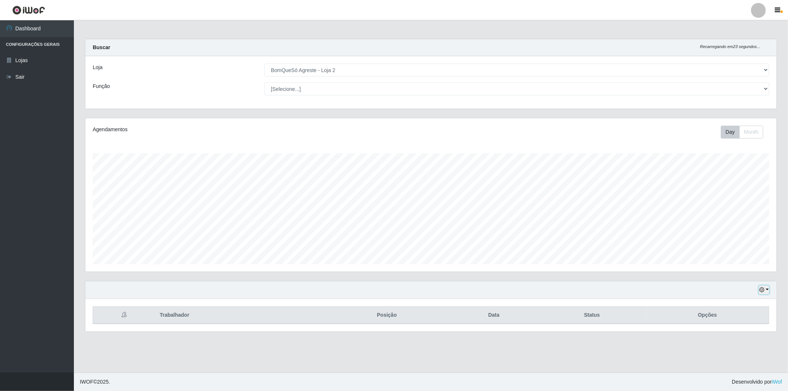
click at [765, 286] on button "button" at bounding box center [763, 289] width 10 height 8
click at [751, 276] on button "Não encerrados" at bounding box center [739, 277] width 58 height 15
click at [768, 289] on button "button" at bounding box center [763, 289] width 10 height 8
click at [730, 220] on button "Hoje" at bounding box center [739, 216] width 58 height 16
click at [769, 291] on div "Hoje 1 dia 3 dias 1 Semana Não encerrados" at bounding box center [430, 290] width 691 height 18
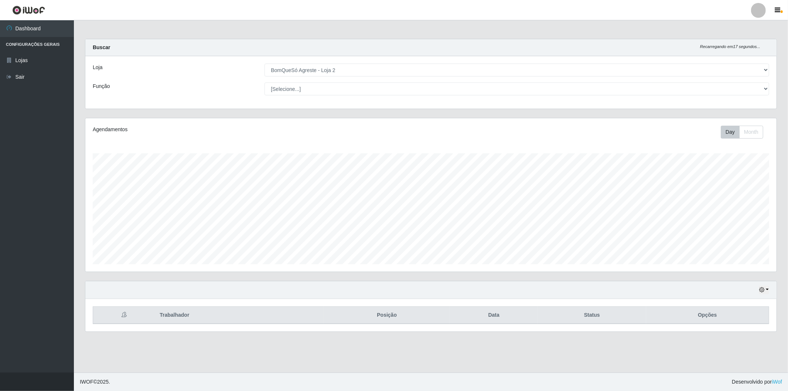
click at [769, 287] on div "Hoje 1 dia 3 dias 1 Semana Não encerrados" at bounding box center [430, 290] width 691 height 18
click at [767, 289] on button "button" at bounding box center [763, 289] width 10 height 8
click at [721, 275] on button "Não encerrados" at bounding box center [739, 277] width 58 height 15
click at [766, 290] on button "button" at bounding box center [763, 289] width 10 height 8
click at [379, 315] on th "Posição" at bounding box center [387, 314] width 126 height 17
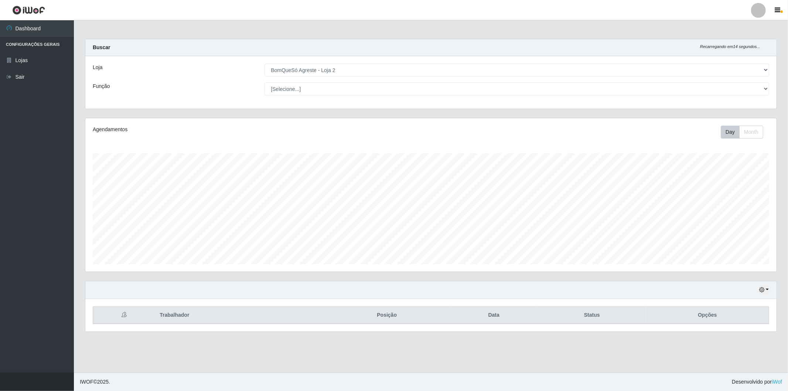
click at [494, 315] on th "Data" at bounding box center [494, 314] width 88 height 17
click at [704, 316] on th "Opções" at bounding box center [707, 314] width 123 height 17
click at [123, 312] on icon at bounding box center [123, 314] width 5 height 5
drag, startPoint x: 163, startPoint y: 320, endPoint x: 167, endPoint y: 316, distance: 5.0
click at [166, 318] on th "Trabalhador" at bounding box center [239, 314] width 169 height 17
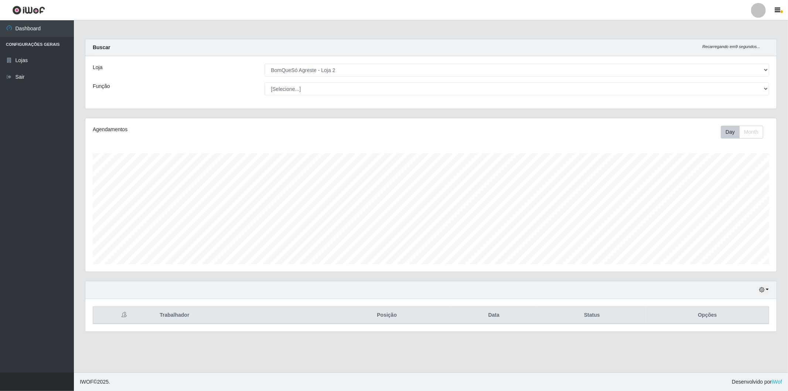
click at [120, 314] on th at bounding box center [124, 314] width 62 height 17
click at [767, 291] on button "button" at bounding box center [763, 289] width 10 height 8
click at [721, 263] on button "1 Semana" at bounding box center [739, 262] width 58 height 16
click at [767, 289] on div "Hoje 1 dia 3 dias 1 Semana Não encerrados" at bounding box center [430, 290] width 691 height 18
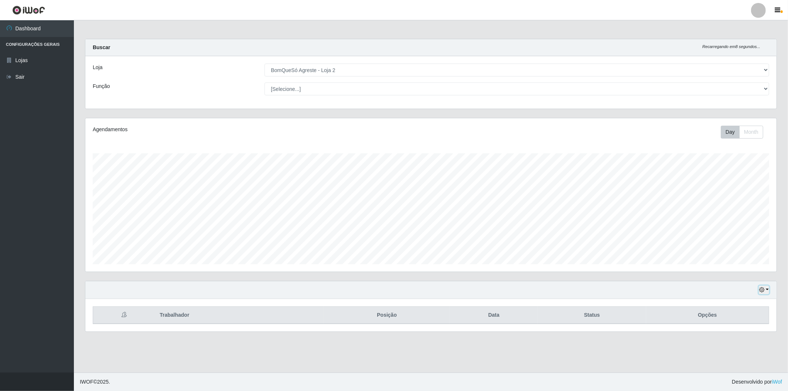
click at [767, 289] on button "button" at bounding box center [763, 289] width 10 height 8
click at [740, 279] on button "Não encerrados" at bounding box center [739, 277] width 58 height 15
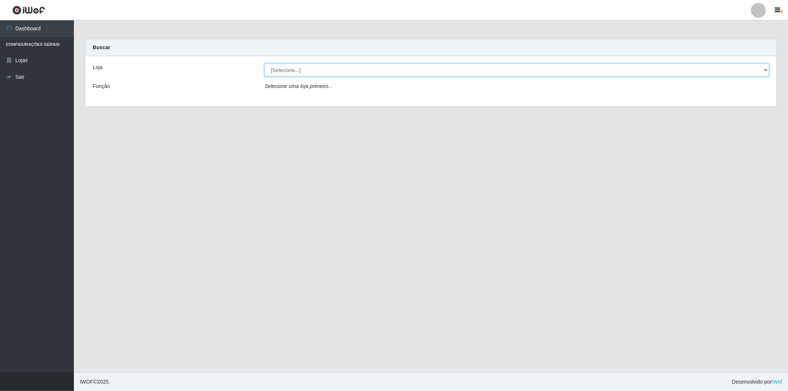
click at [763, 68] on select "[Selecione...] BomQueSó Agreste - Loja 2" at bounding box center [516, 70] width 504 height 13
select select "214"
click at [264, 64] on select "[Selecione...] BomQueSó Agreste - Loja 2" at bounding box center [516, 70] width 504 height 13
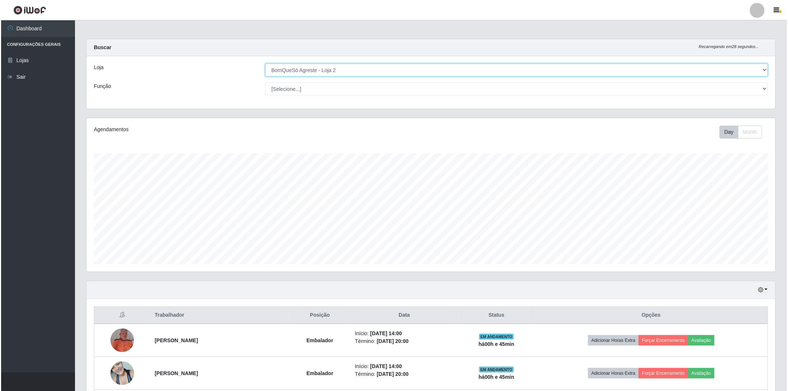
scroll to position [153, 689]
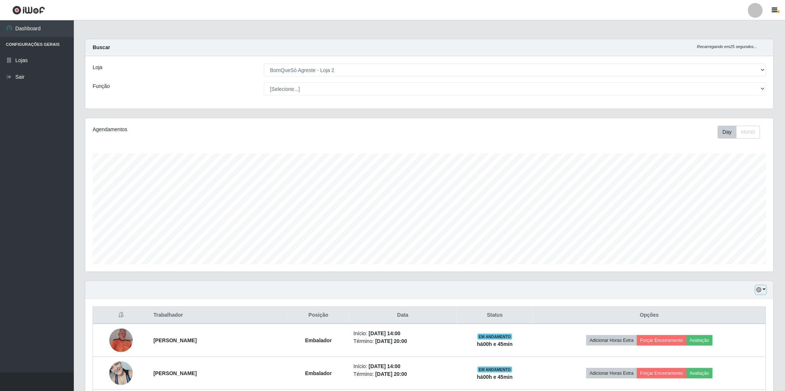
click at [766, 290] on button "button" at bounding box center [761, 289] width 10 height 8
click at [744, 368] on button "Não encerrados" at bounding box center [736, 364] width 58 height 15
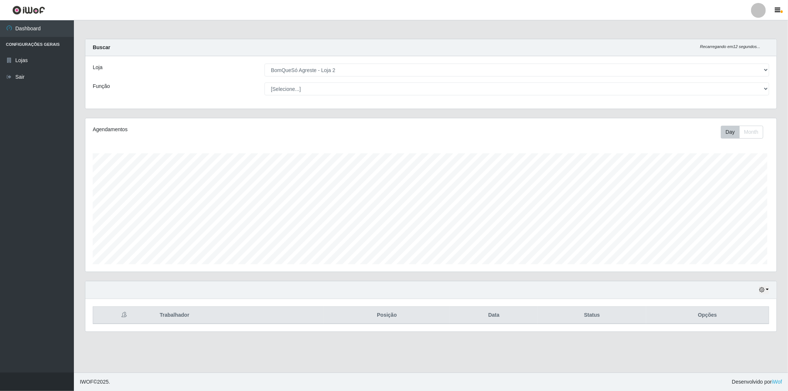
scroll to position [153, 691]
click at [767, 286] on button "button" at bounding box center [763, 289] width 10 height 8
